Goal: Task Accomplishment & Management: Manage account settings

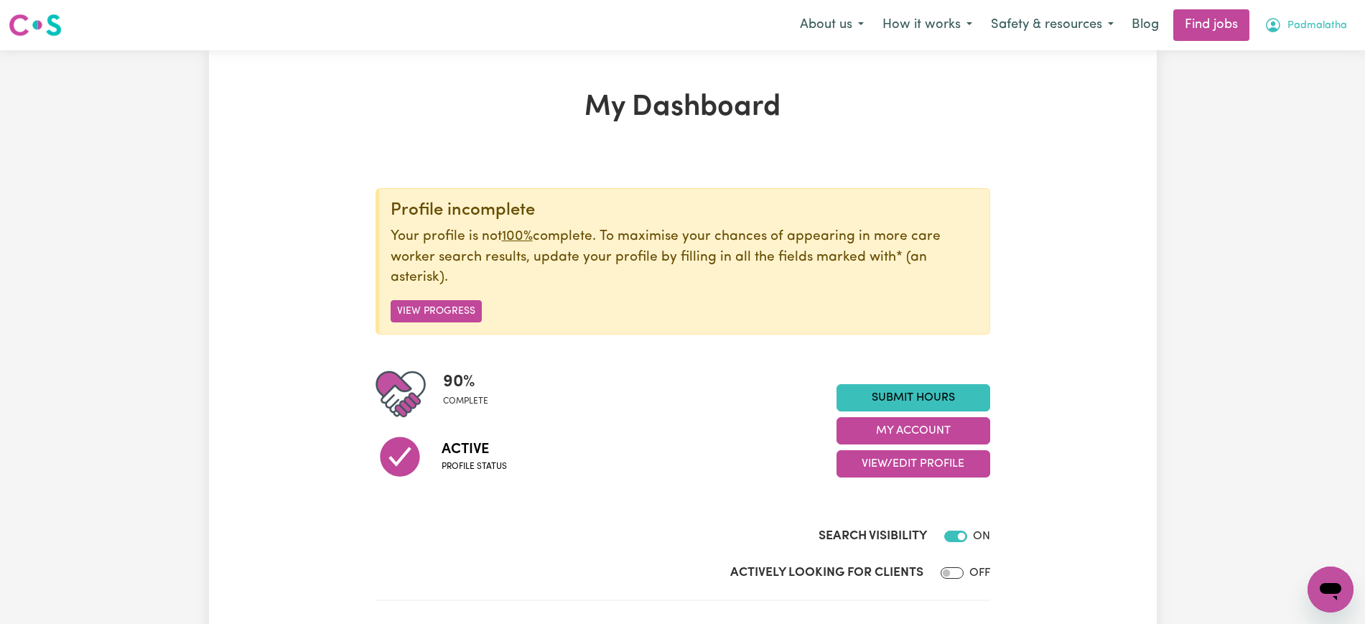
click at [1313, 22] on span "Padmalatha" at bounding box center [1317, 26] width 60 height 16
click at [1276, 116] on link "Logout" at bounding box center [1298, 109] width 113 height 27
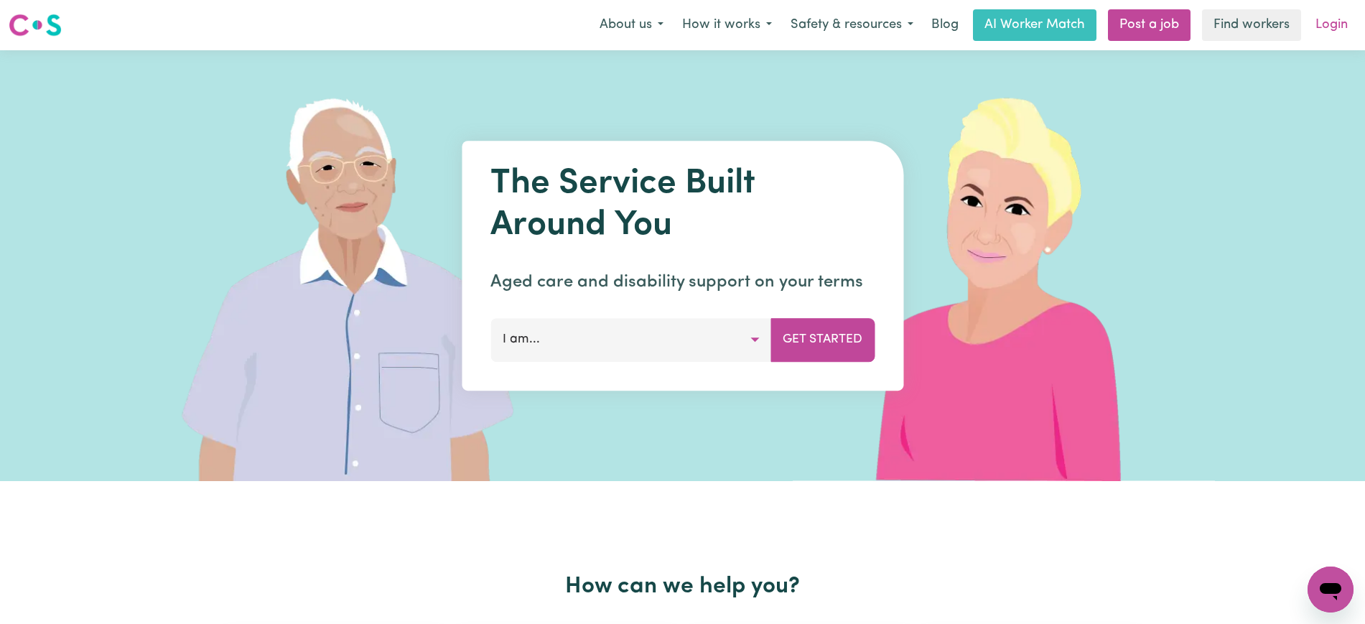
click at [1343, 27] on link "Login" at bounding box center [1332, 25] width 50 height 32
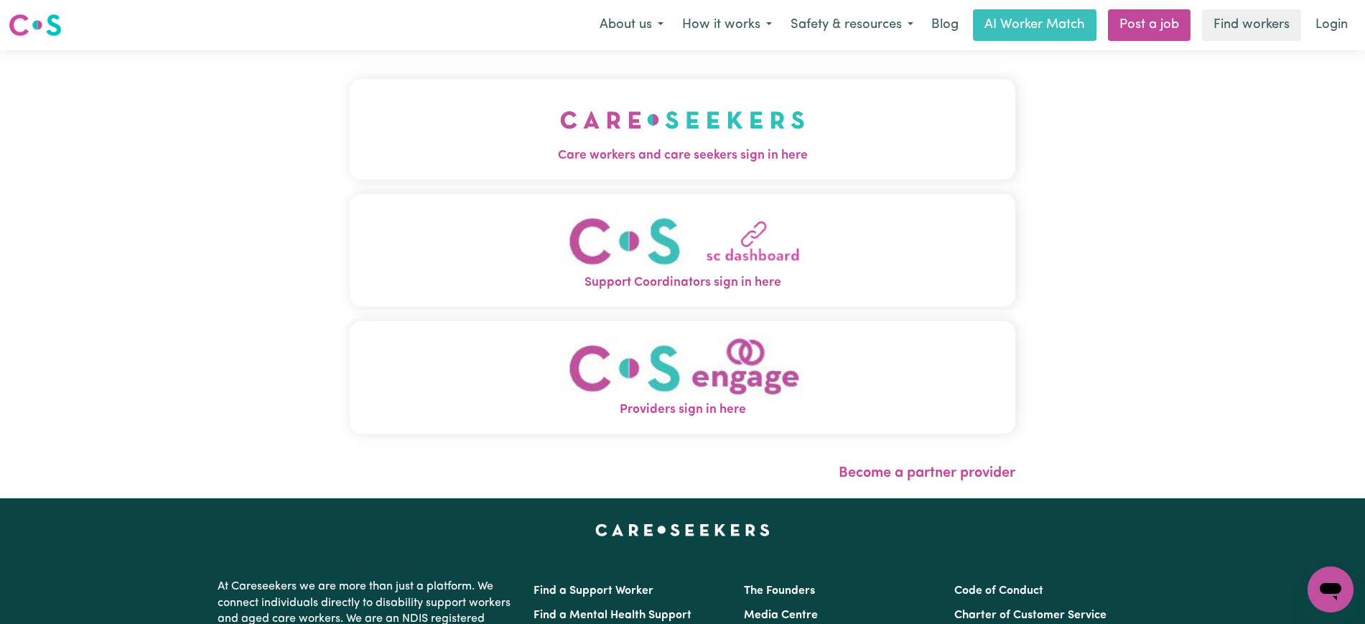
drag, startPoint x: 808, startPoint y: 157, endPoint x: 697, endPoint y: 139, distance: 112.0
click at [810, 156] on span "Care workers and care seekers sign in here" at bounding box center [683, 155] width 666 height 19
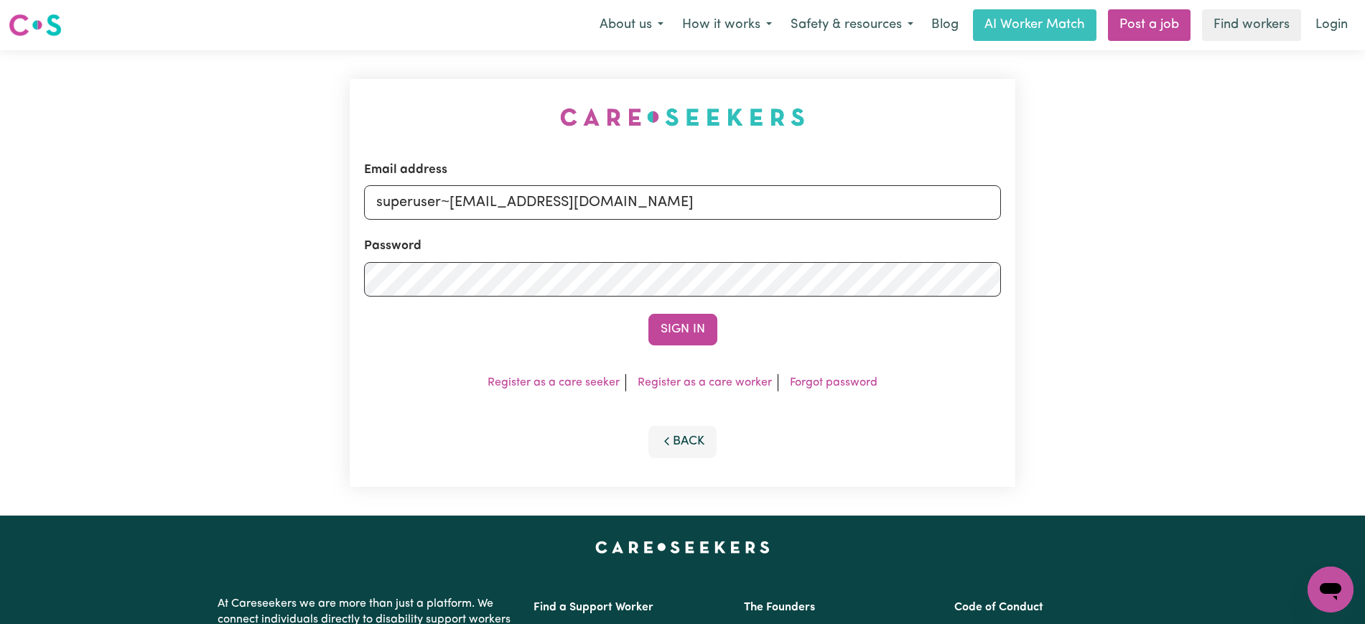
click at [287, 98] on div "Email address superuser~[EMAIL_ADDRESS][DOMAIN_NAME] Password Sign In Register …" at bounding box center [682, 282] width 1365 height 465
drag, startPoint x: 450, startPoint y: 202, endPoint x: 831, endPoint y: 203, distance: 381.2
click at [836, 204] on input "superuser~[EMAIL_ADDRESS][DOMAIN_NAME]" at bounding box center [682, 202] width 637 height 34
type input "[EMAIL_ADDRESS][DOMAIN_NAME]"
click at [648, 314] on button "Sign In" at bounding box center [682, 330] width 69 height 32
